Goal: Task Accomplishment & Management: Use online tool/utility

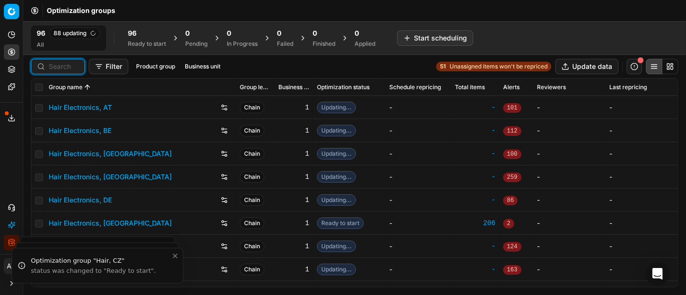
click at [67, 69] on input at bounding box center [64, 67] width 30 height 10
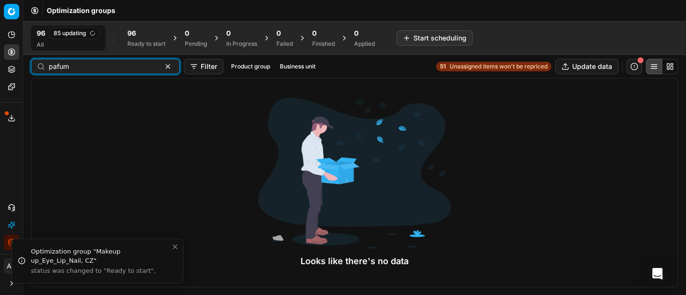
type input "pafum"
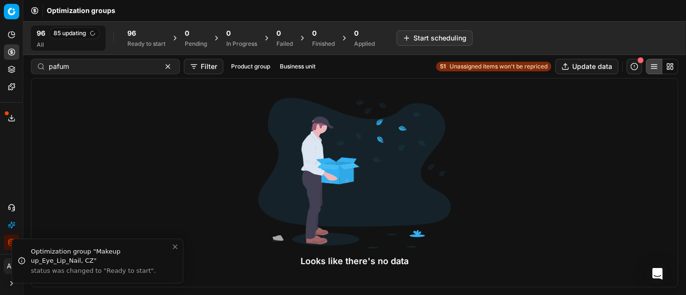
click at [143, 26] on div "96 85 updating All 96 Ready to start 0 Pending 0 In Progress 0 Failed 0 Finishe…" at bounding box center [206, 38] width 350 height 25
click at [145, 39] on div "96 Ready to start" at bounding box center [146, 37] width 38 height 19
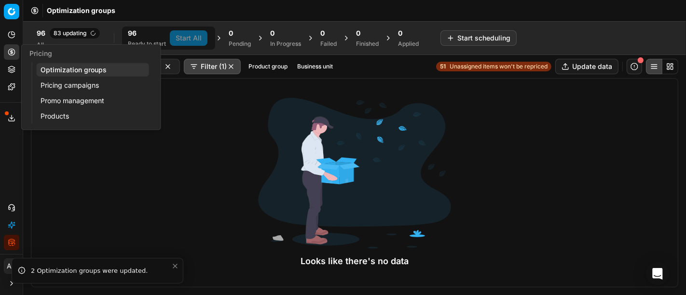
click at [8, 51] on circle at bounding box center [11, 52] width 6 height 6
click at [70, 68] on link "Optimization groups" at bounding box center [93, 70] width 112 height 14
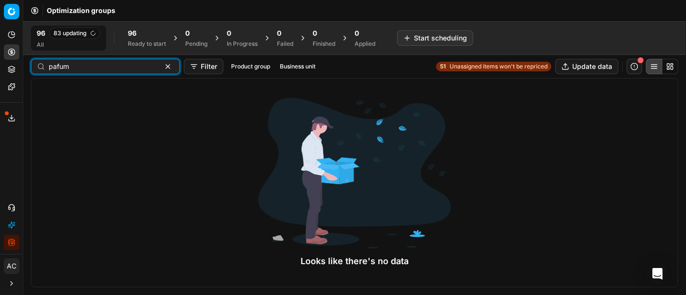
click at [162, 64] on button "button" at bounding box center [168, 67] width 12 height 12
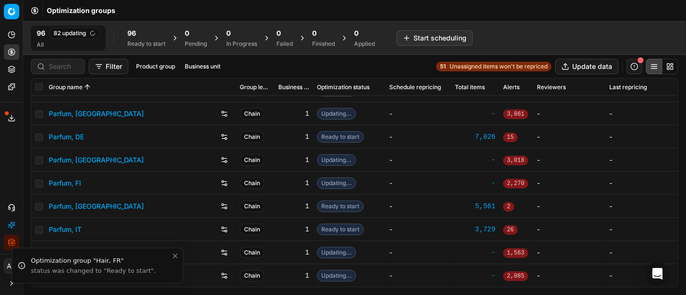
scroll to position [1176, 0]
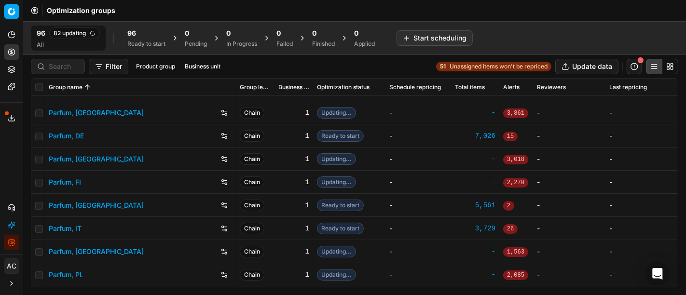
click at [82, 134] on link "Parfum, DE" at bounding box center [66, 136] width 35 height 10
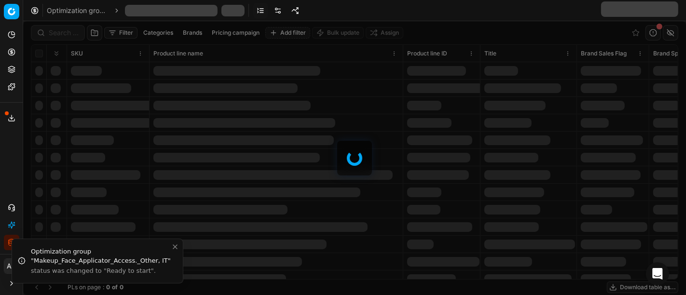
click at [53, 32] on div at bounding box center [354, 158] width 663 height 274
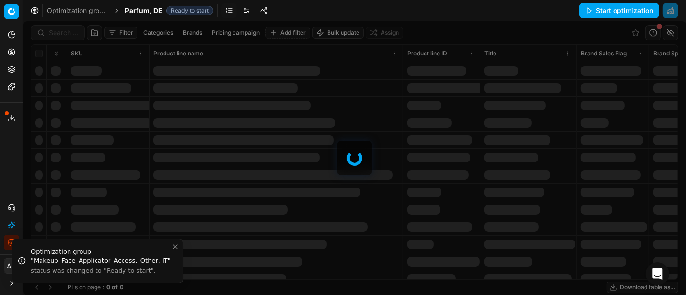
click at [53, 32] on div at bounding box center [354, 158] width 663 height 274
click at [53, 32] on div "Filter Categories Brands Pricing campaign Add filter Bulk update Assign SKU Pro…" at bounding box center [354, 158] width 663 height 274
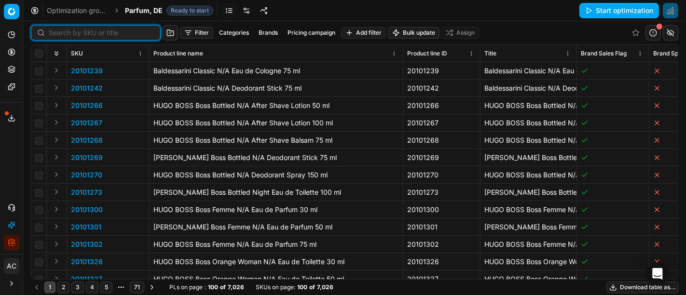
click at [53, 32] on input at bounding box center [102, 33] width 106 height 10
paste input "90006465-0009849"
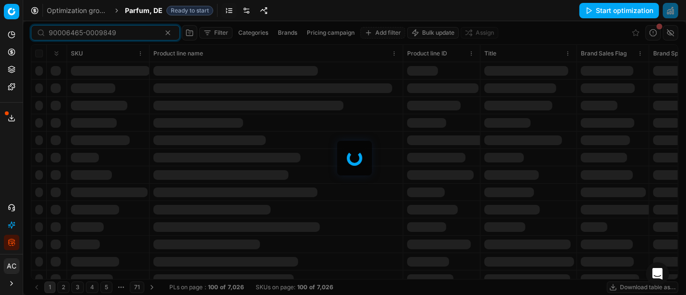
type input "90006465-0009849"
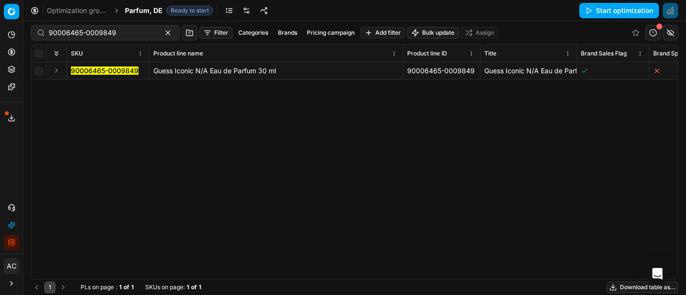
click at [178, 178] on div "90006465-0009849 Guess Iconic N/A Eau de Parfum 30 ml 90006465-0009849 Guess Ic…" at bounding box center [354, 170] width 646 height 217
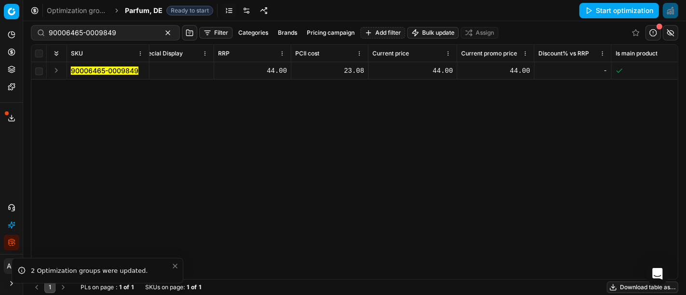
scroll to position [0, 662]
click at [439, 72] on div "44.00" at bounding box center [412, 71] width 81 height 10
type input "35"
type input "35.2"
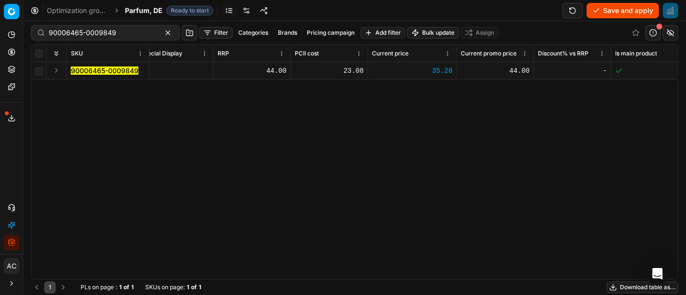
click at [425, 136] on div "SKU Product line name Product line ID Title Brand Sales Flag Brand Special Disp…" at bounding box center [354, 162] width 646 height 234
click at [523, 69] on div "44.00" at bounding box center [495, 71] width 69 height 10
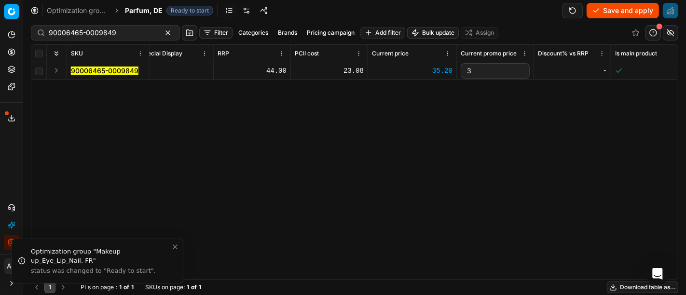
type input "35"
type input "35.2"
click at [508, 134] on div "SKU Product line name Product line ID Title Brand Sales Flag Brand Special Disp…" at bounding box center [354, 162] width 646 height 234
click at [612, 8] on button "Save and apply" at bounding box center [623, 10] width 72 height 15
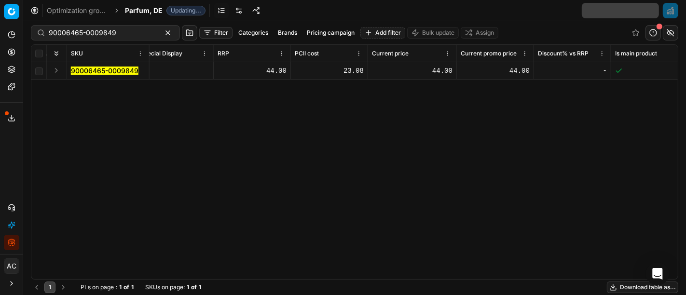
click at [123, 162] on div "SKU Product line name Product line ID Title Brand Sales Flag Brand Special Disp…" at bounding box center [354, 162] width 646 height 234
click at [147, 153] on div "SKU Product line name Product line ID Title Brand Sales Flag Brand Special Disp…" at bounding box center [354, 162] width 646 height 234
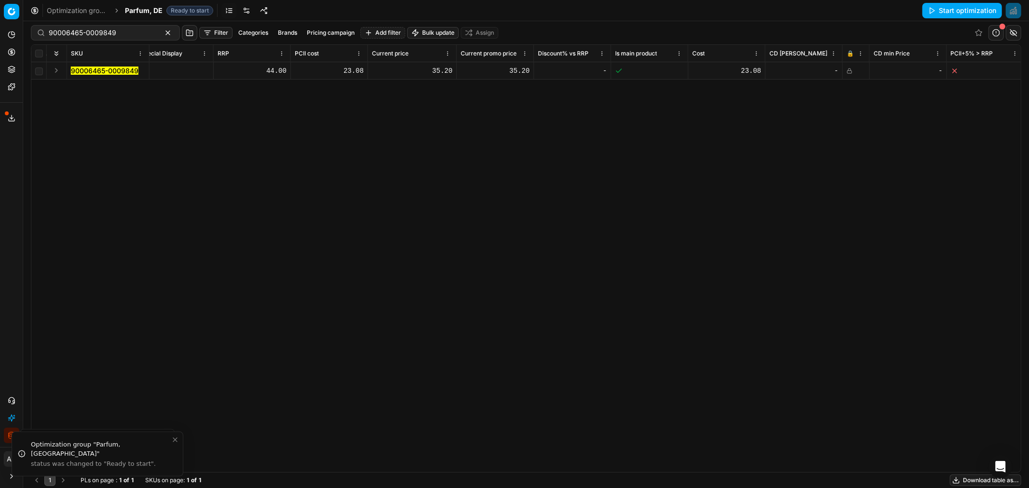
click at [686, 70] on rect at bounding box center [850, 71] width 4 height 3
click at [686, 7] on button "Save and apply" at bounding box center [966, 10] width 72 height 15
click at [686, 69] on icon at bounding box center [850, 71] width 6 height 6
click at [686, 12] on button "Save and apply" at bounding box center [966, 10] width 72 height 15
click at [140, 11] on span "Parfum, DE" at bounding box center [144, 11] width 38 height 10
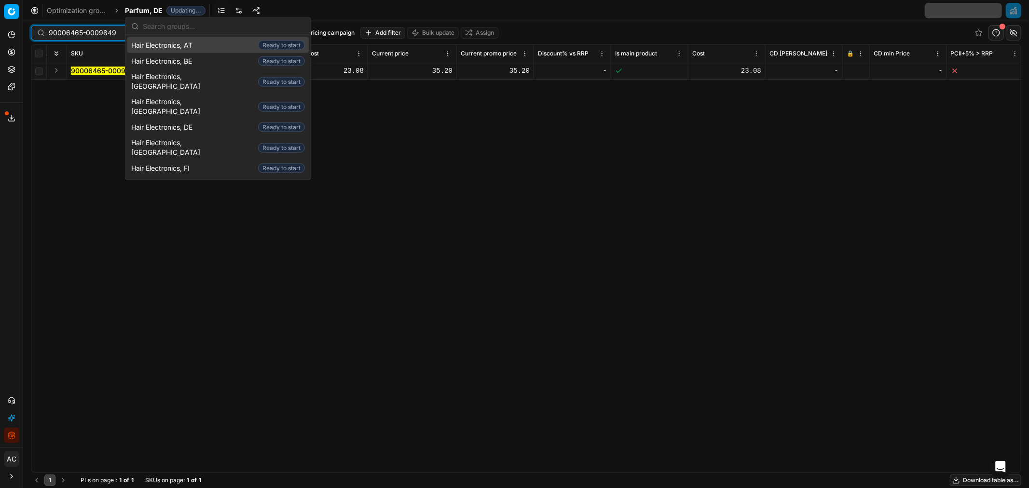
click at [96, 31] on input "90006465-0009849" at bounding box center [102, 33] width 106 height 10
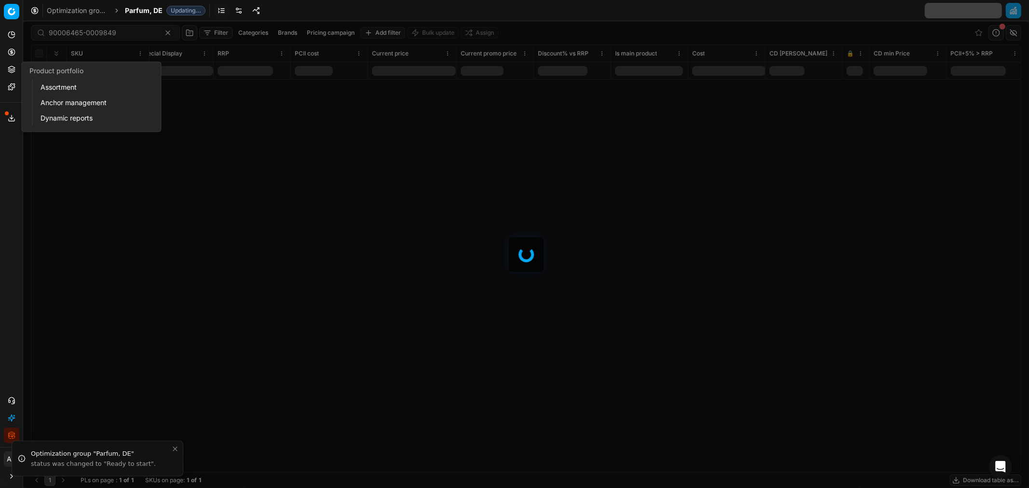
click at [12, 69] on icon at bounding box center [11, 67] width 6 height 3
click at [74, 87] on link "Assortment" at bounding box center [93, 88] width 112 height 14
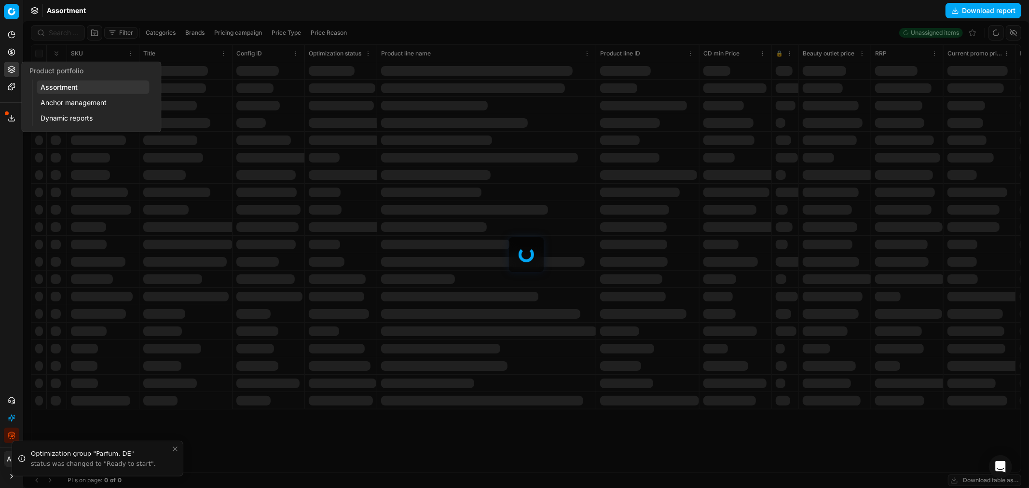
click at [69, 34] on div at bounding box center [526, 254] width 1006 height 467
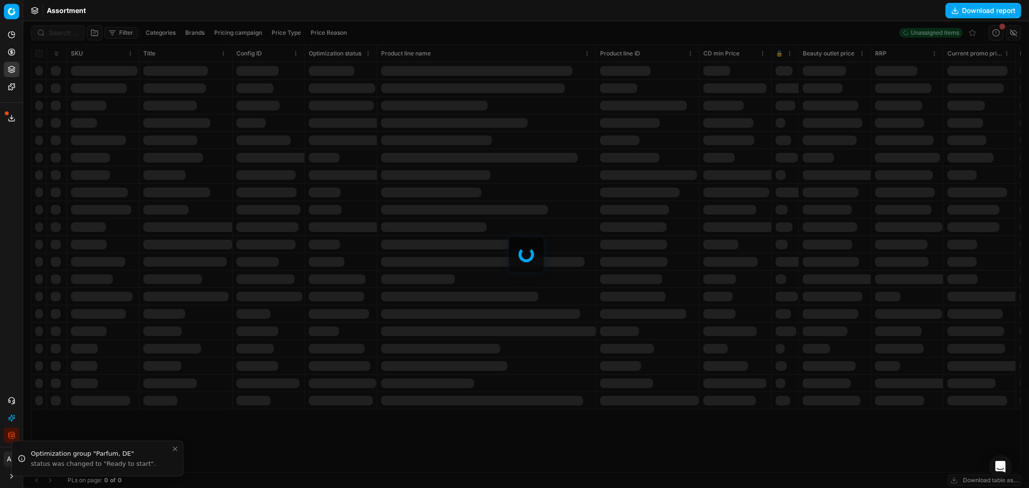
click at [69, 34] on div at bounding box center [526, 254] width 1006 height 467
click at [69, 34] on div "Filter Categories Brands Pricing campaign Price Type Price Reason Unassigned it…" at bounding box center [526, 254] width 1006 height 467
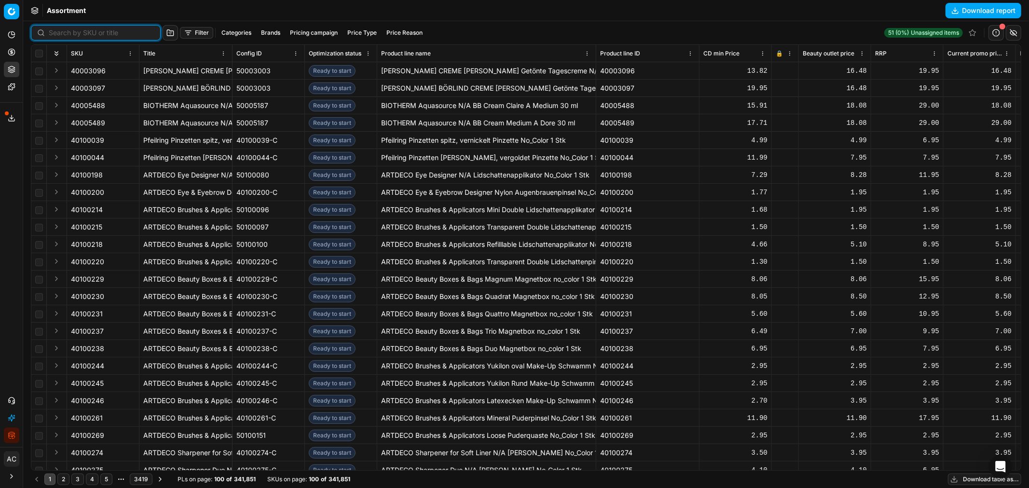
click at [69, 34] on input at bounding box center [102, 33] width 106 height 10
paste input "90012156-0019192"
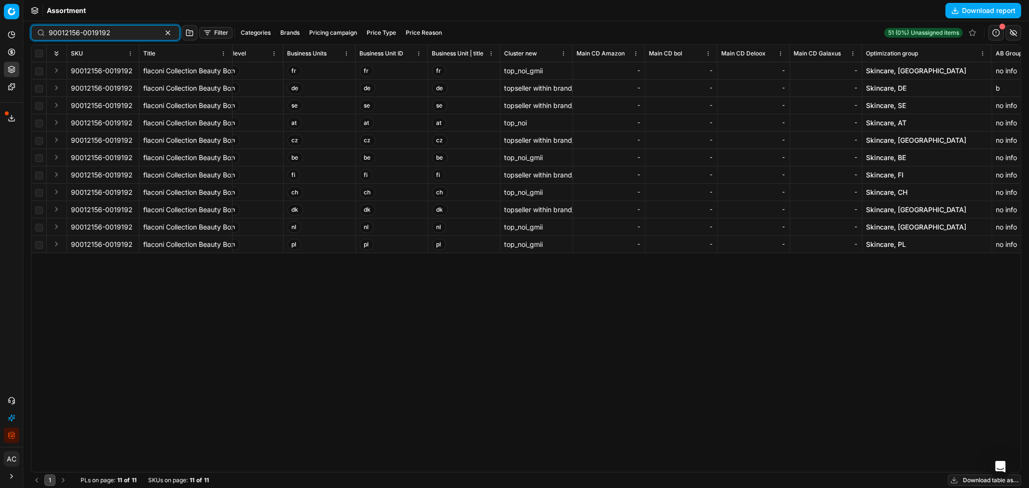
scroll to position [0, 6071]
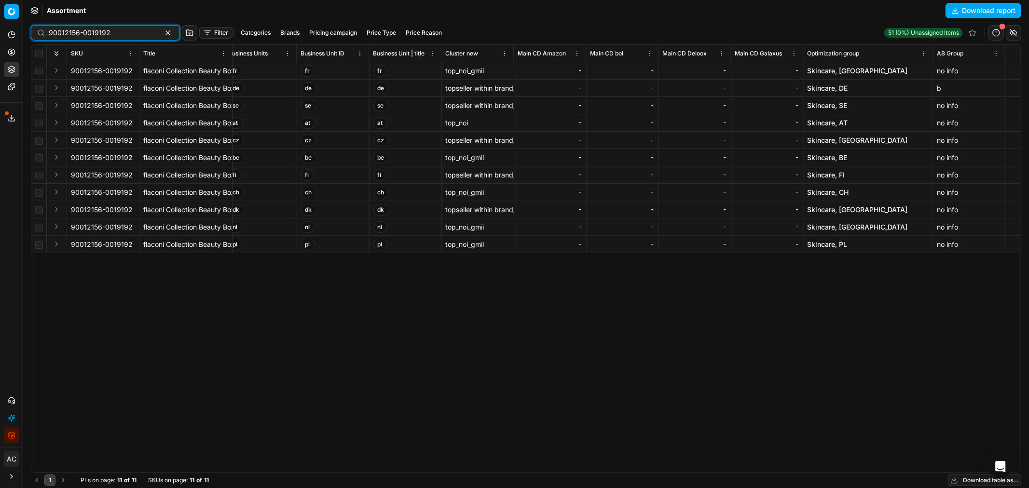
type input "90012156-0019192"
click at [686, 86] on link "Skincare, DE" at bounding box center [828, 88] width 41 height 10
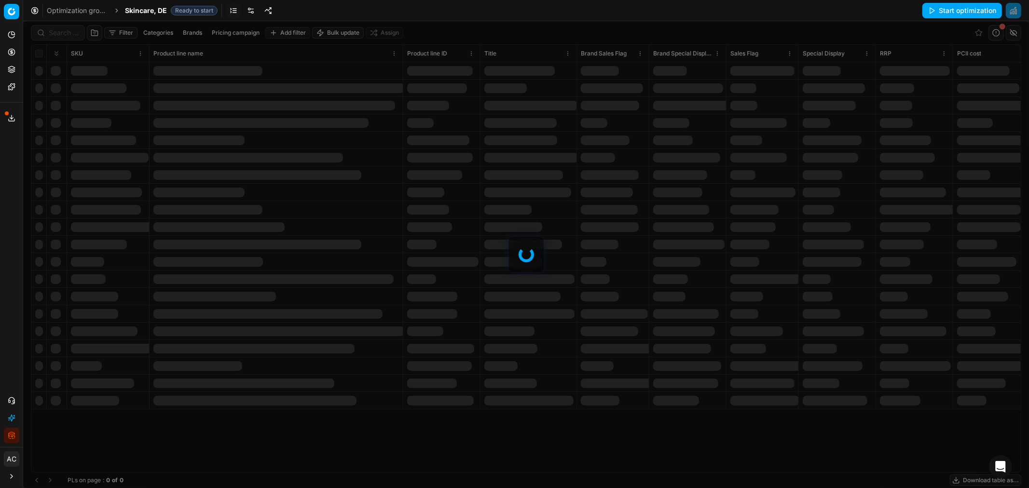
click at [64, 32] on div at bounding box center [526, 254] width 1006 height 467
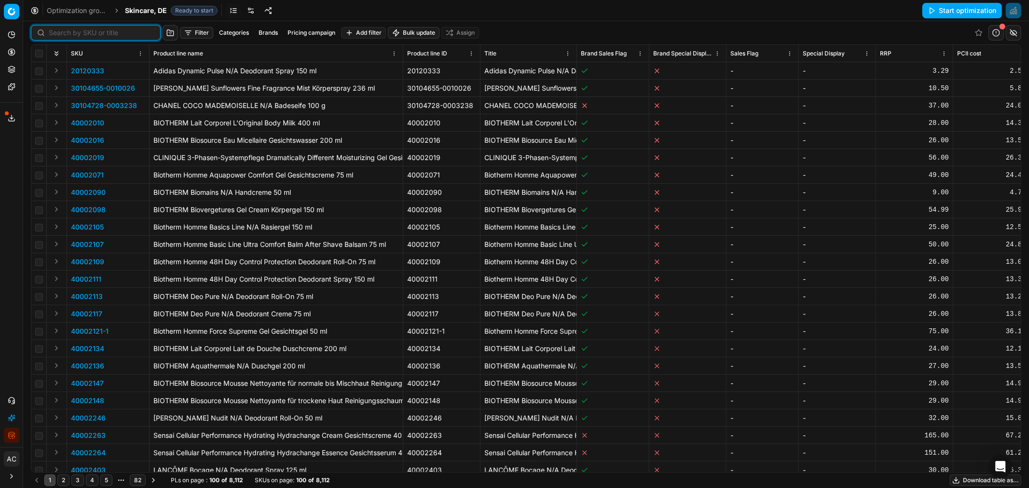
click at [64, 32] on input at bounding box center [102, 33] width 106 height 10
paste input "90012156-0019192"
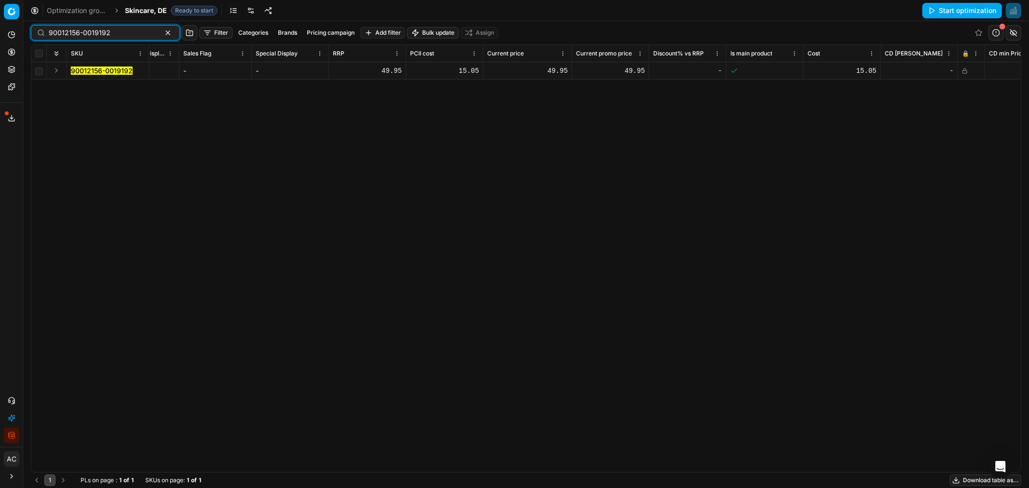
scroll to position [0, 570]
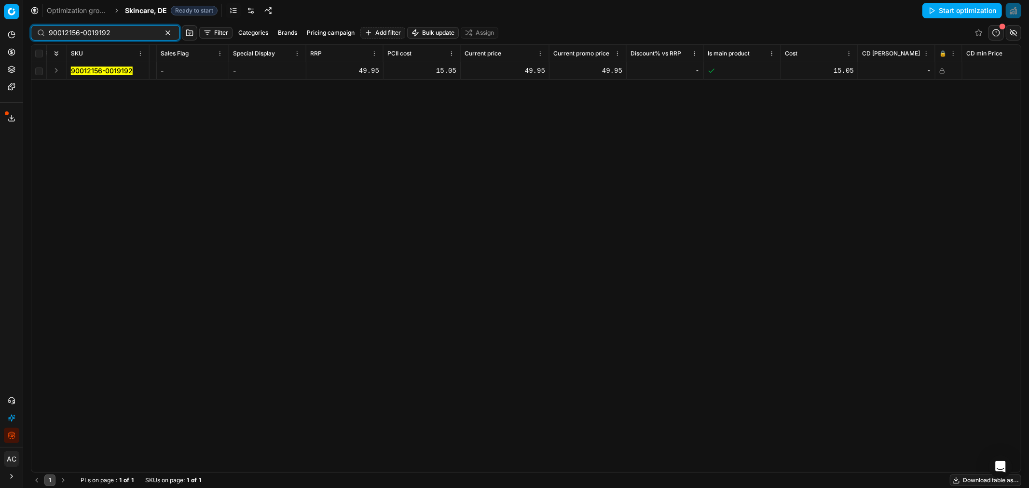
type input "90012156-0019192"
click at [686, 70] on rect at bounding box center [942, 71] width 4 height 3
click at [686, 7] on button "Save and apply" at bounding box center [966, 10] width 72 height 15
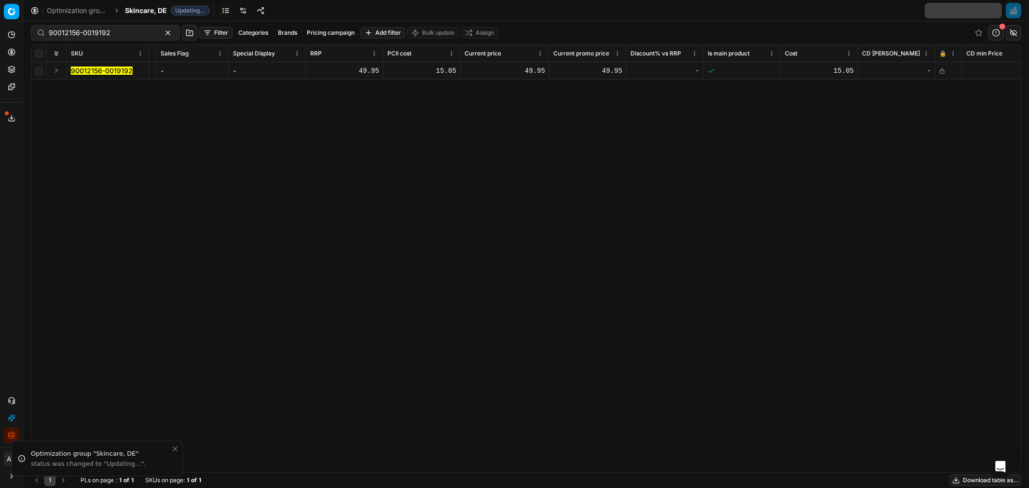
click at [536, 69] on div "49.95" at bounding box center [505, 71] width 81 height 10
click at [530, 71] on div "49.95" at bounding box center [505, 71] width 81 height 10
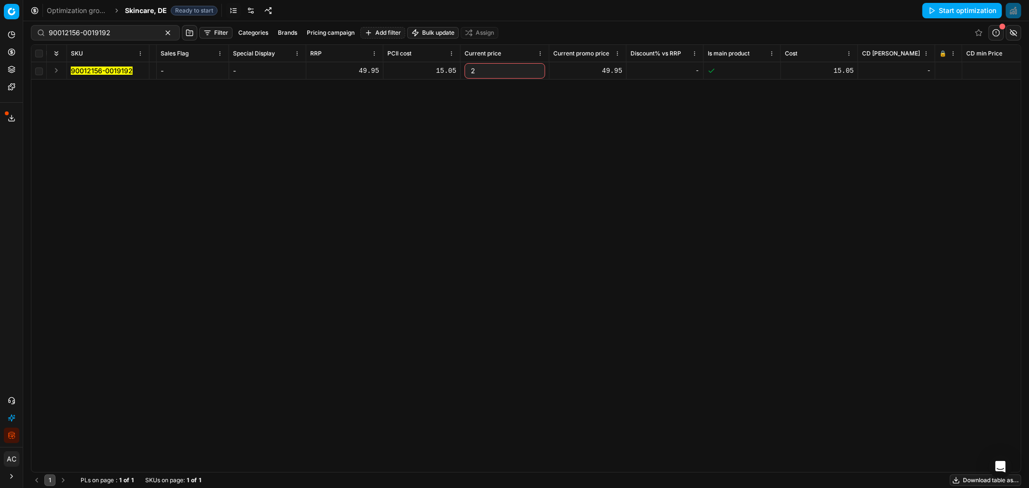
type input "29"
type input "29.95"
click at [544, 152] on div "SKU Product line name Product line ID Title Brand Sales Flag Brand Special Disp…" at bounding box center [525, 258] width 989 height 427
click at [599, 71] on div "49.95" at bounding box center [587, 71] width 69 height 10
type input "29"
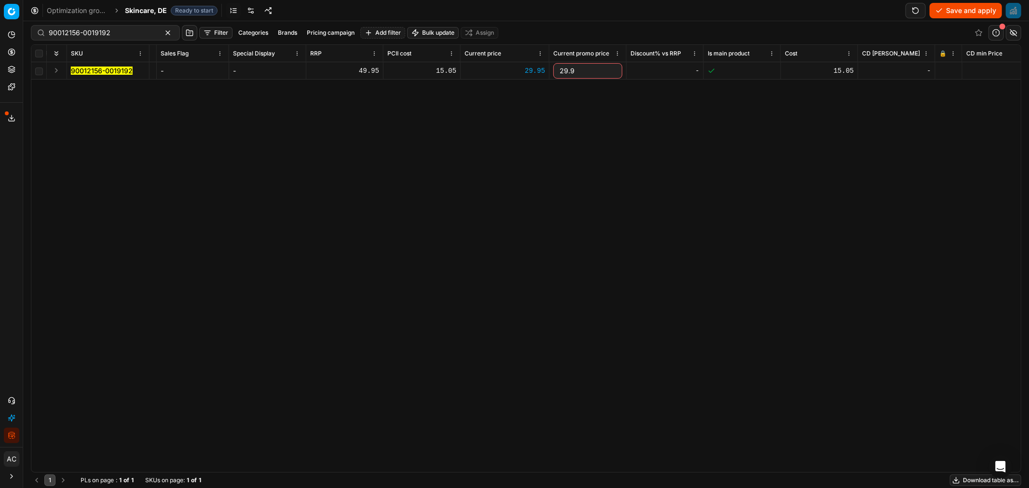
type input "29.95"
click at [600, 127] on div "SKU Product line name Product line ID Title Brand Sales Flag Brand Special Disp…" at bounding box center [525, 258] width 989 height 427
click at [686, 16] on button "Save and apply" at bounding box center [966, 10] width 72 height 15
click at [650, 148] on div "SKU Product line name Product line ID Title Brand Sales Flag Brand Special Disp…" at bounding box center [525, 258] width 989 height 427
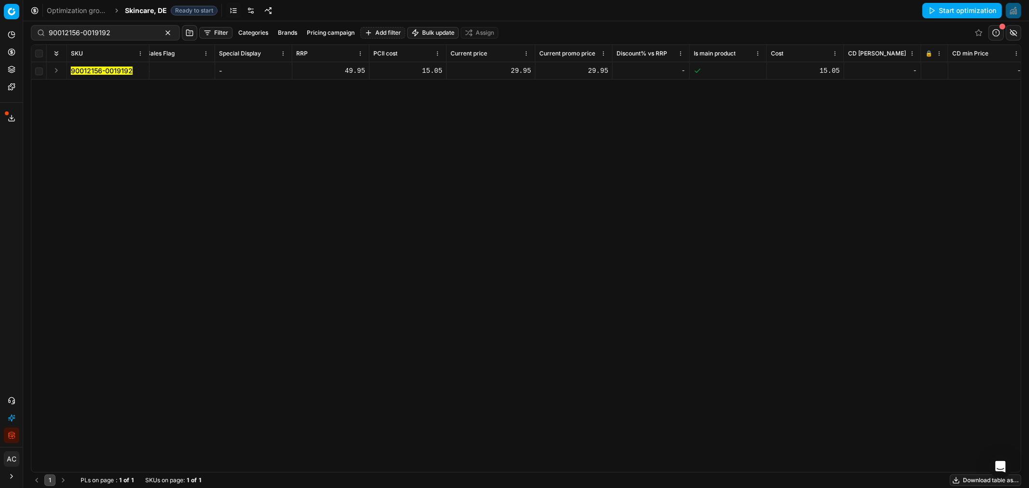
scroll to position [0, 584]
click at [686, 69] on div at bounding box center [934, 71] width 19 height 6
click at [686, 8] on button "Save and apply" at bounding box center [966, 10] width 72 height 15
click at [112, 39] on div "90012156-0019192" at bounding box center [105, 32] width 149 height 15
paste input "5-0019191"
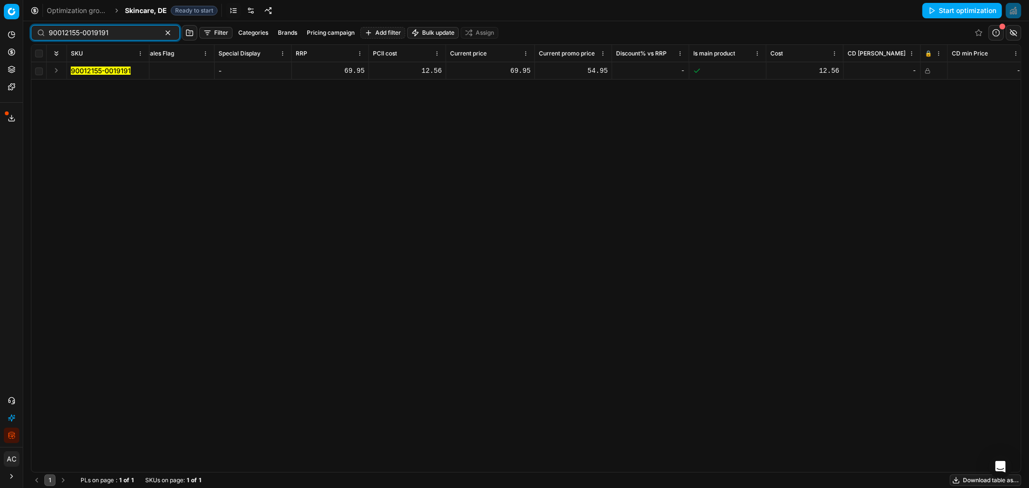
type input "90012155-0019191"
click at [477, 174] on div "SKU Product line name Product line ID Title Brand Sales Flag Brand Special Disp…" at bounding box center [525, 258] width 989 height 427
click at [686, 69] on icon at bounding box center [928, 71] width 6 height 6
click at [686, 9] on button "Save and apply" at bounding box center [966, 10] width 72 height 15
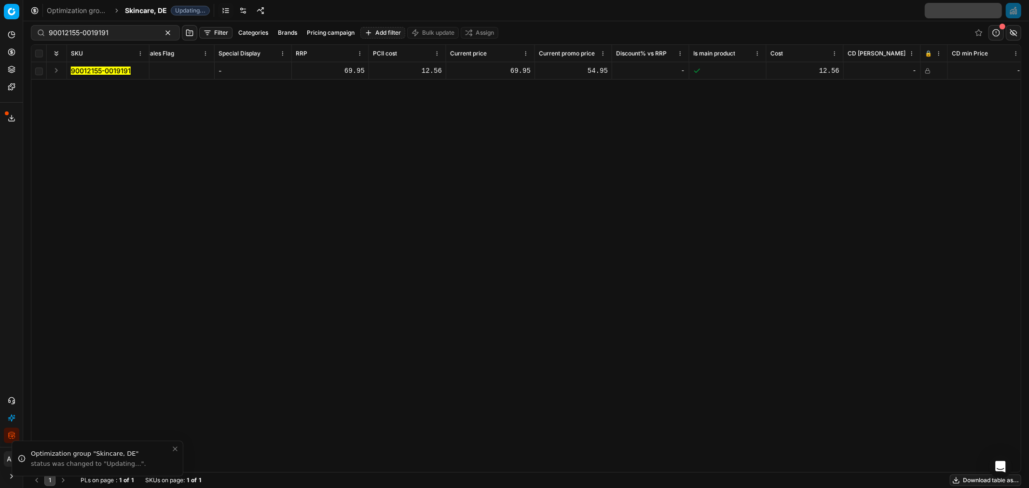
click at [518, 71] on div "69.95" at bounding box center [490, 71] width 81 height 10
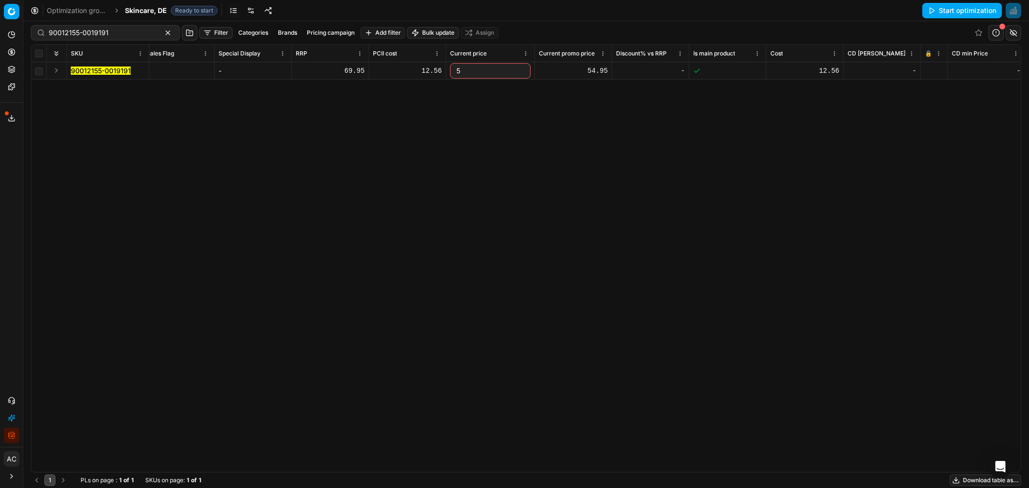
type input "54"
type input "54.95"
click at [543, 153] on div "SKU Product line name Product line ID Title Brand Sales Flag Brand Special Disp…" at bounding box center [525, 258] width 989 height 427
click at [686, 12] on button "Save and apply" at bounding box center [966, 10] width 72 height 15
click at [686, 71] on div at bounding box center [934, 71] width 19 height 6
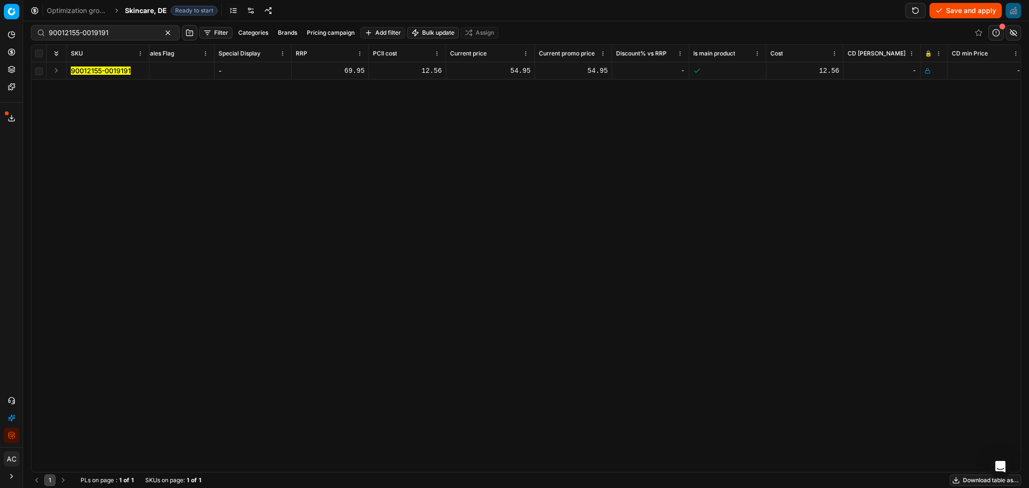
click at [686, 13] on button "Save and apply" at bounding box center [966, 10] width 72 height 15
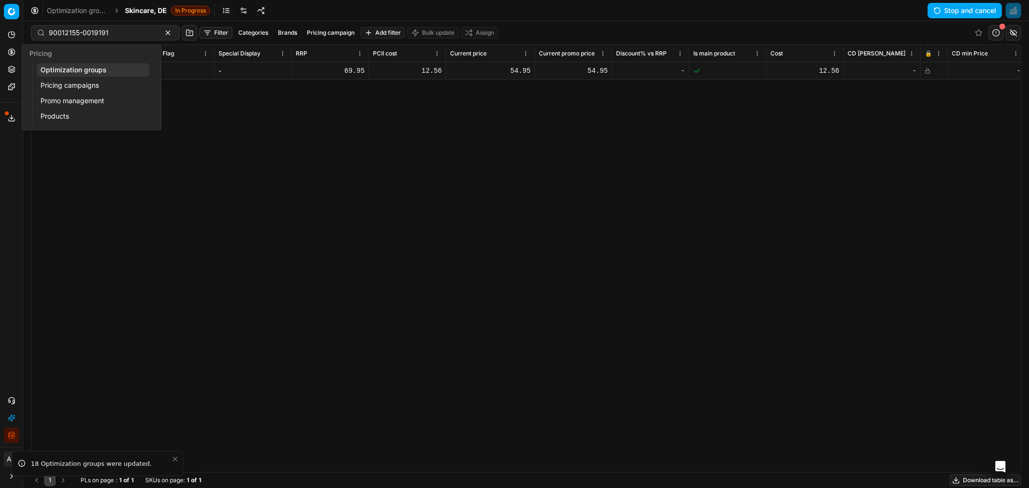
click at [4, 52] on button "Pricing" at bounding box center [11, 51] width 15 height 15
click at [54, 71] on link "Optimization groups" at bounding box center [93, 70] width 112 height 14
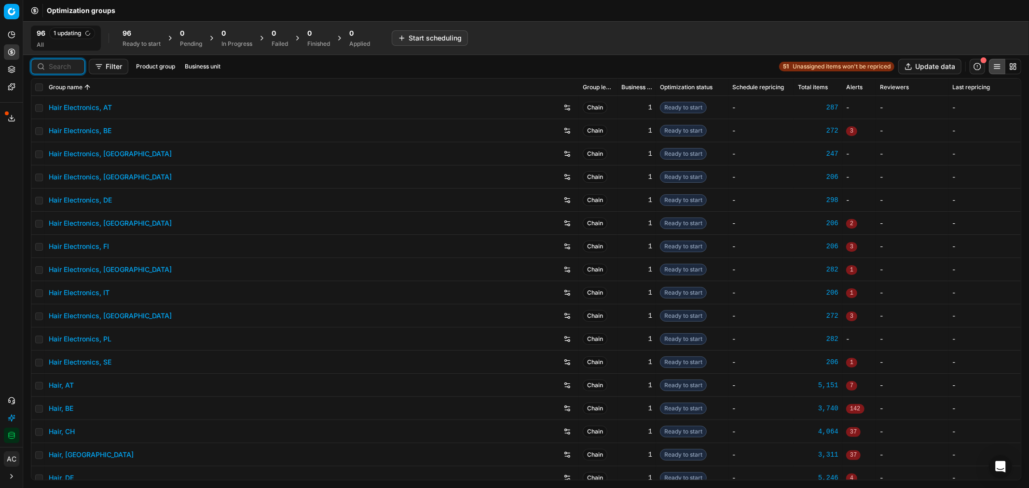
click at [60, 65] on input at bounding box center [64, 67] width 30 height 10
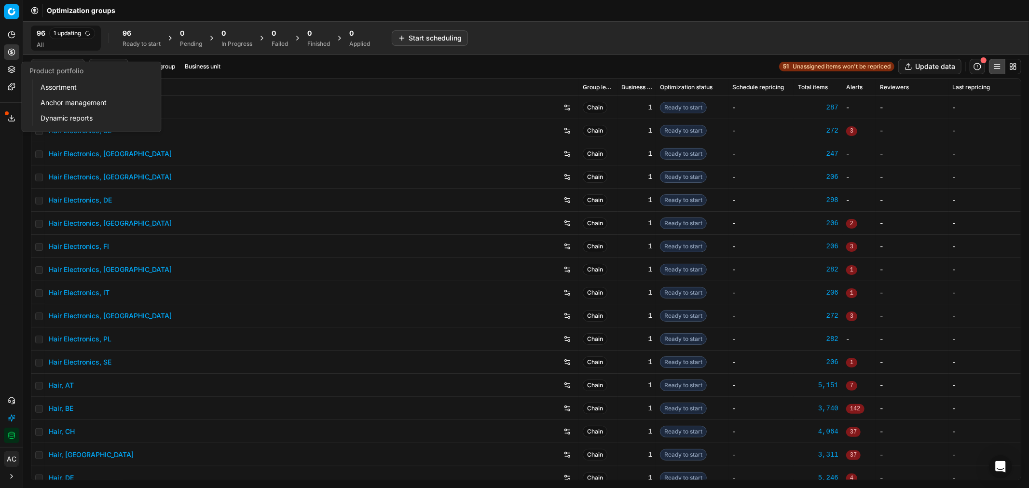
click at [7, 72] on button "Product portfolio" at bounding box center [11, 69] width 15 height 15
click at [52, 89] on link "Assortment" at bounding box center [93, 88] width 112 height 14
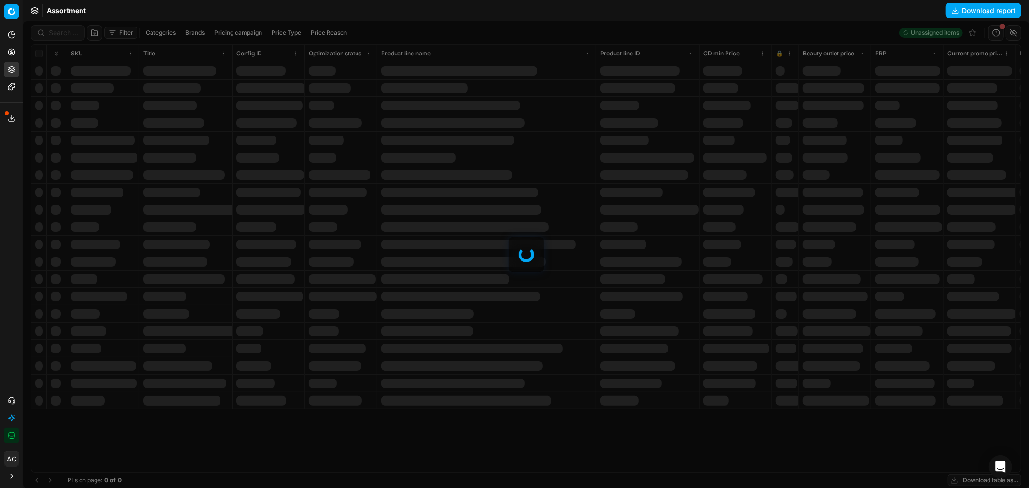
click at [61, 34] on div at bounding box center [526, 254] width 1006 height 467
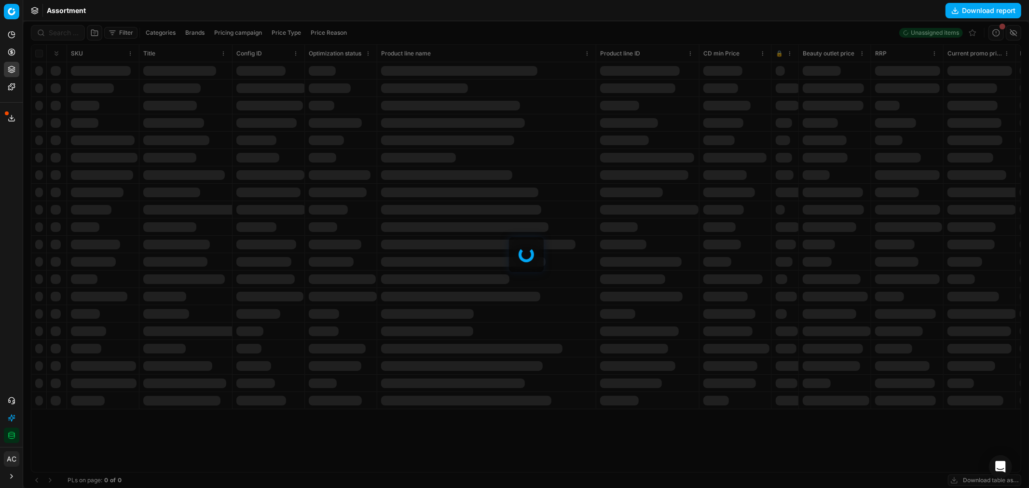
click at [61, 34] on div at bounding box center [526, 254] width 1006 height 467
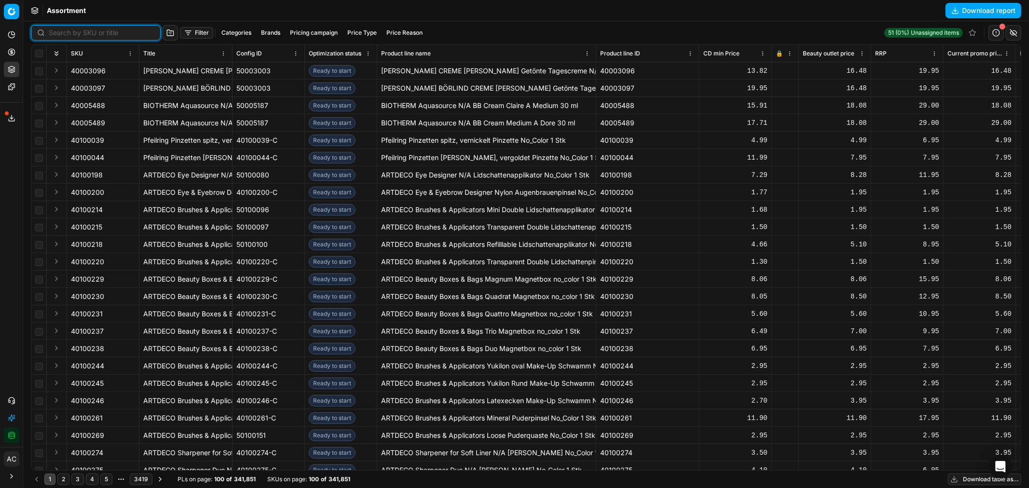
click at [61, 34] on input at bounding box center [102, 33] width 106 height 10
paste input "90012155-0019191"
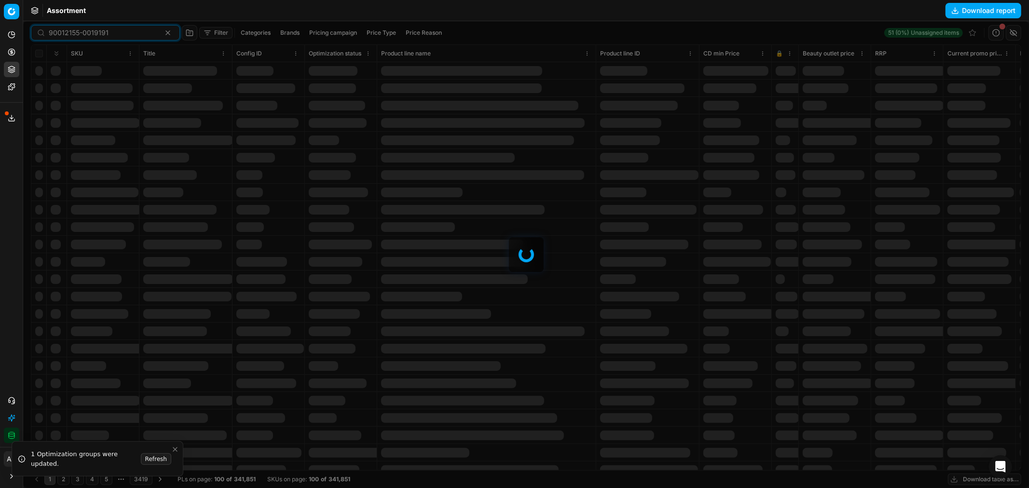
type input "90012155-0019191"
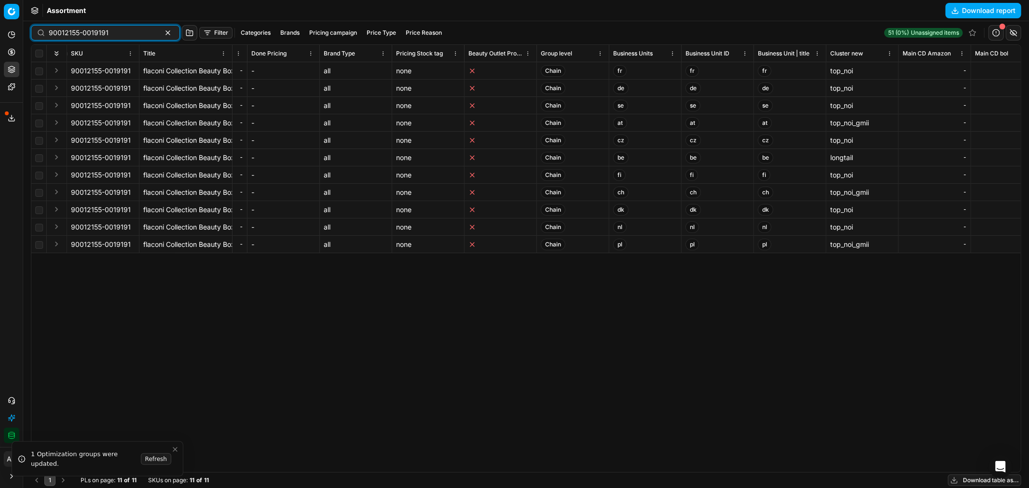
scroll to position [0, 5928]
